Goal: Task Accomplishment & Management: Use online tool/utility

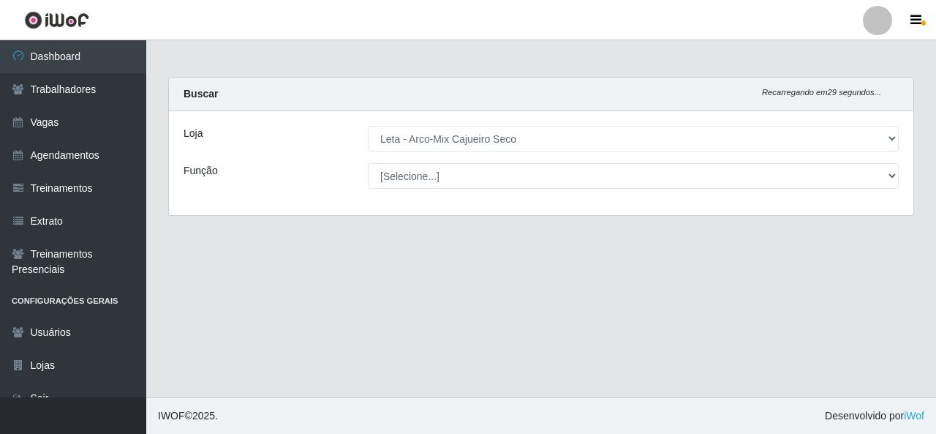
select select "482"
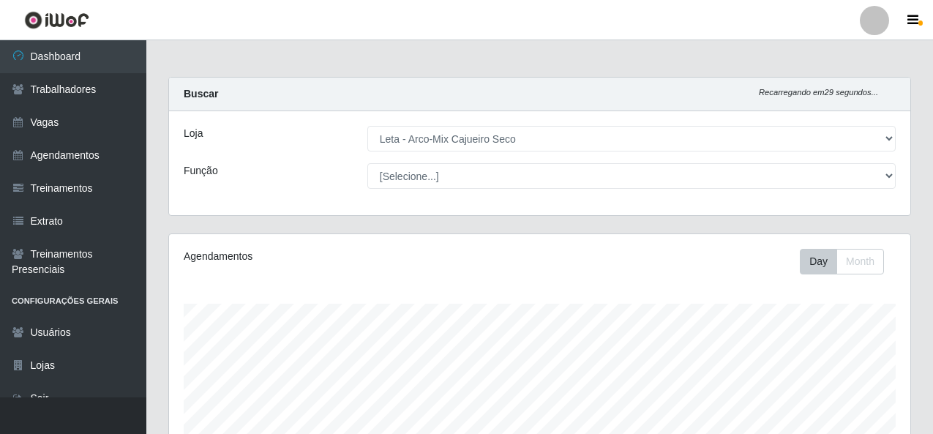
scroll to position [304, 741]
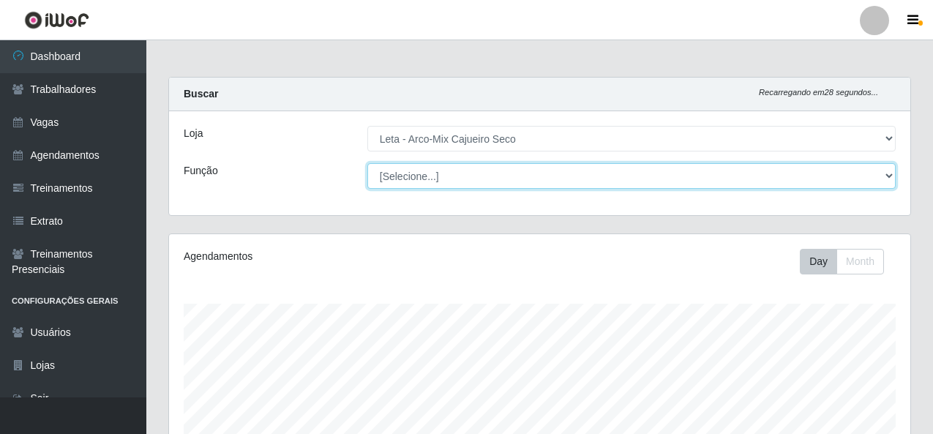
click at [570, 173] on select "[Selecione...] Promotor" at bounding box center [631, 176] width 528 height 26
select select "129"
click at [367, 163] on select "[Selecione...] Promotor" at bounding box center [631, 176] width 528 height 26
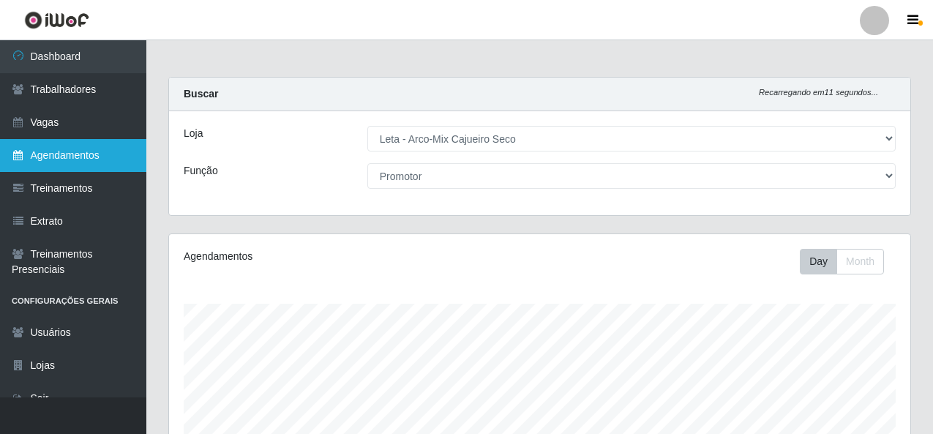
click at [87, 157] on link "Agendamentos" at bounding box center [73, 155] width 146 height 33
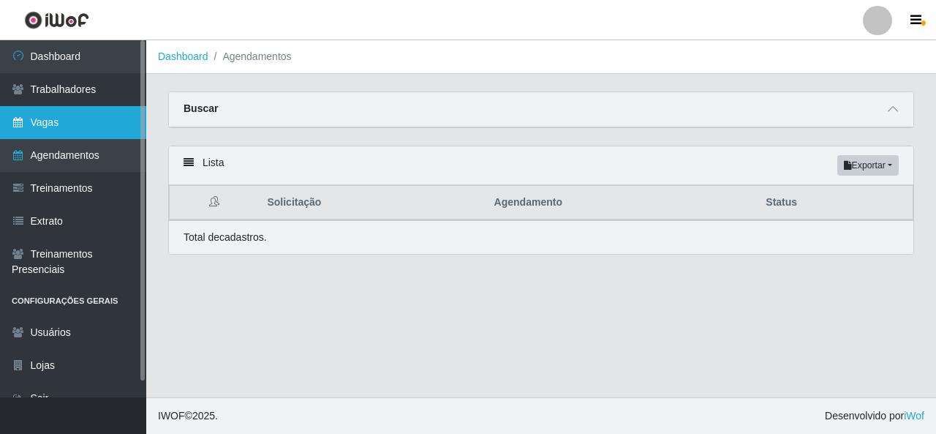
click at [66, 129] on link "Vagas" at bounding box center [73, 122] width 146 height 33
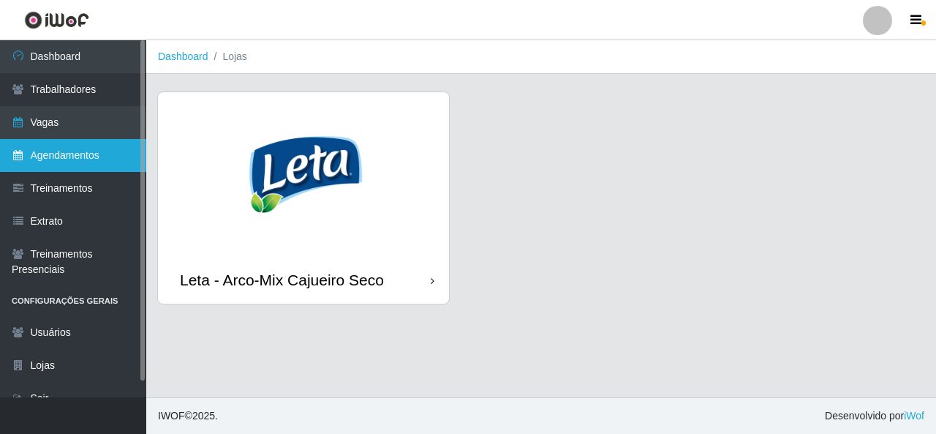
click at [69, 157] on link "Agendamentos" at bounding box center [73, 155] width 146 height 33
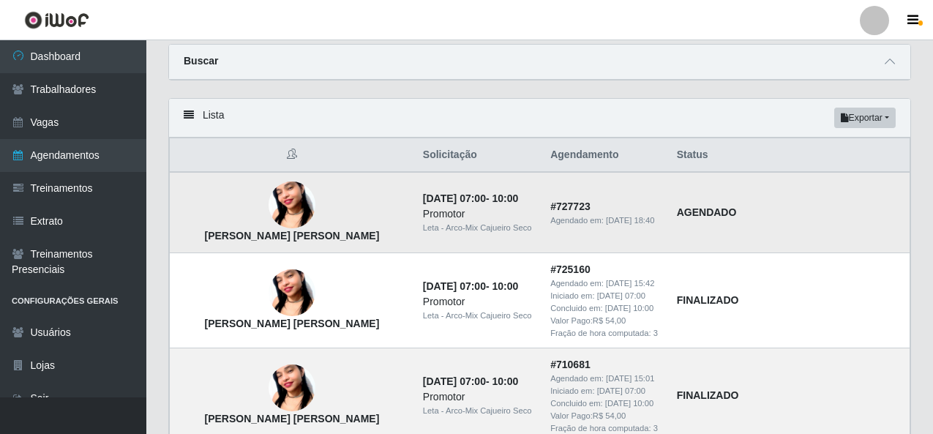
scroll to position [73, 0]
